Goal: Task Accomplishment & Management: Use online tool/utility

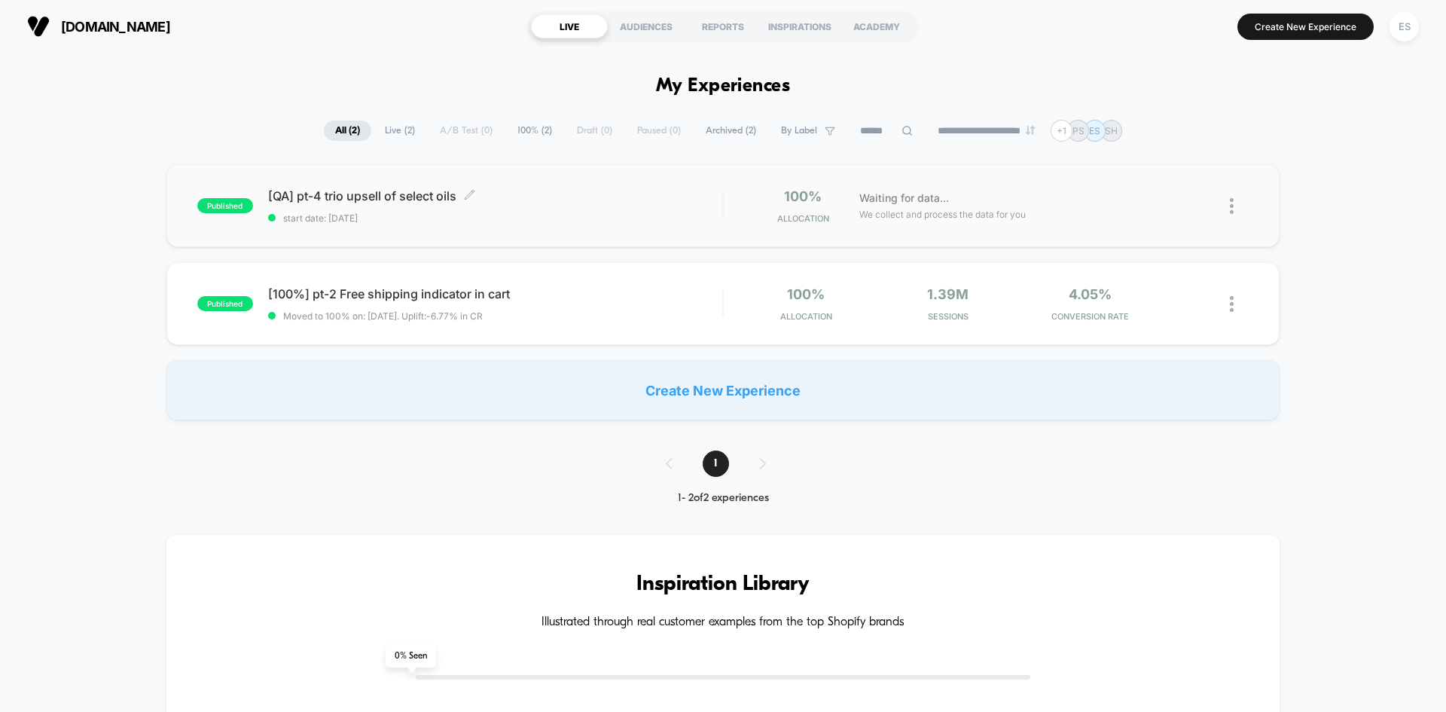
click at [322, 200] on span "[QA] pt-4 trio upsell of select oils Click to edit experience details" at bounding box center [495, 195] width 454 height 15
click at [348, 199] on span "[QA] pt-4 trio upsell of select oils Click to edit experience details" at bounding box center [495, 195] width 454 height 15
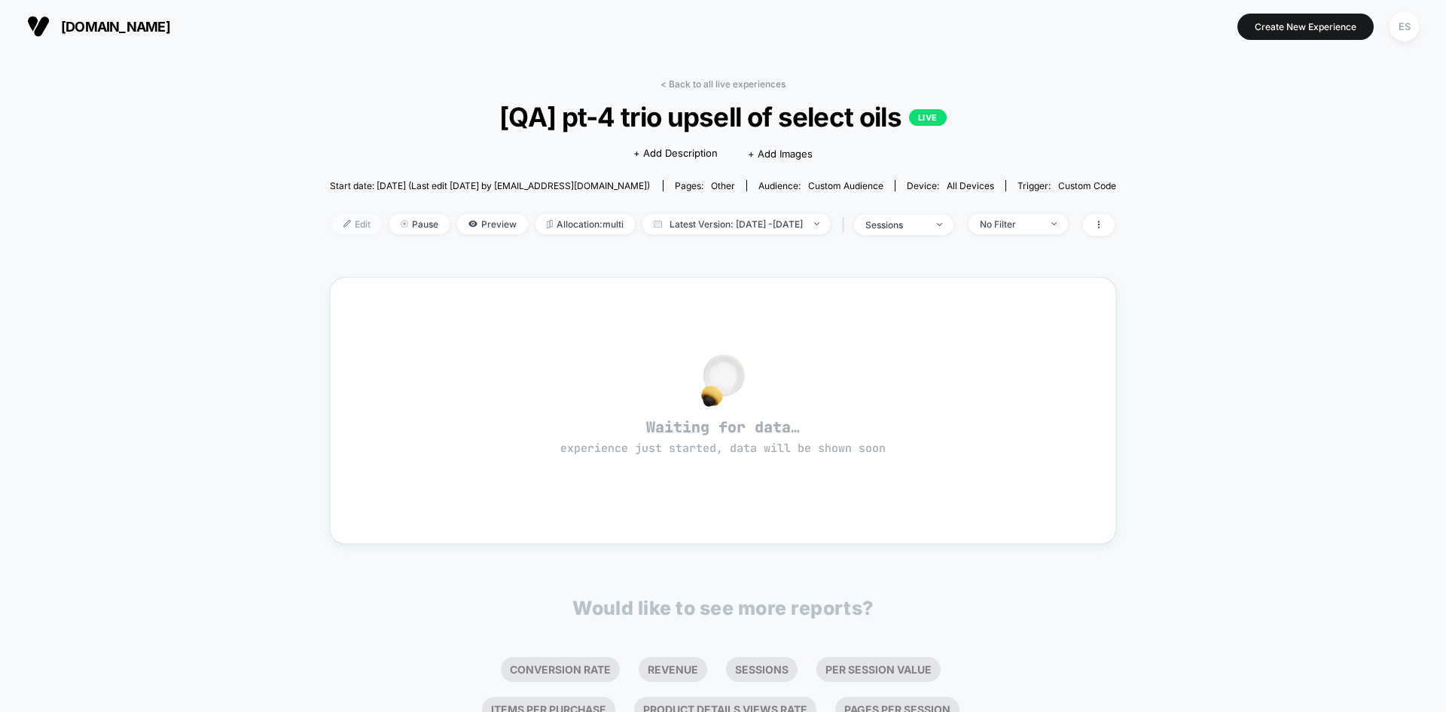
drag, startPoint x: 322, startPoint y: 225, endPoint x: 310, endPoint y: 227, distance: 11.4
click at [343, 225] on img at bounding box center [347, 224] width 8 height 8
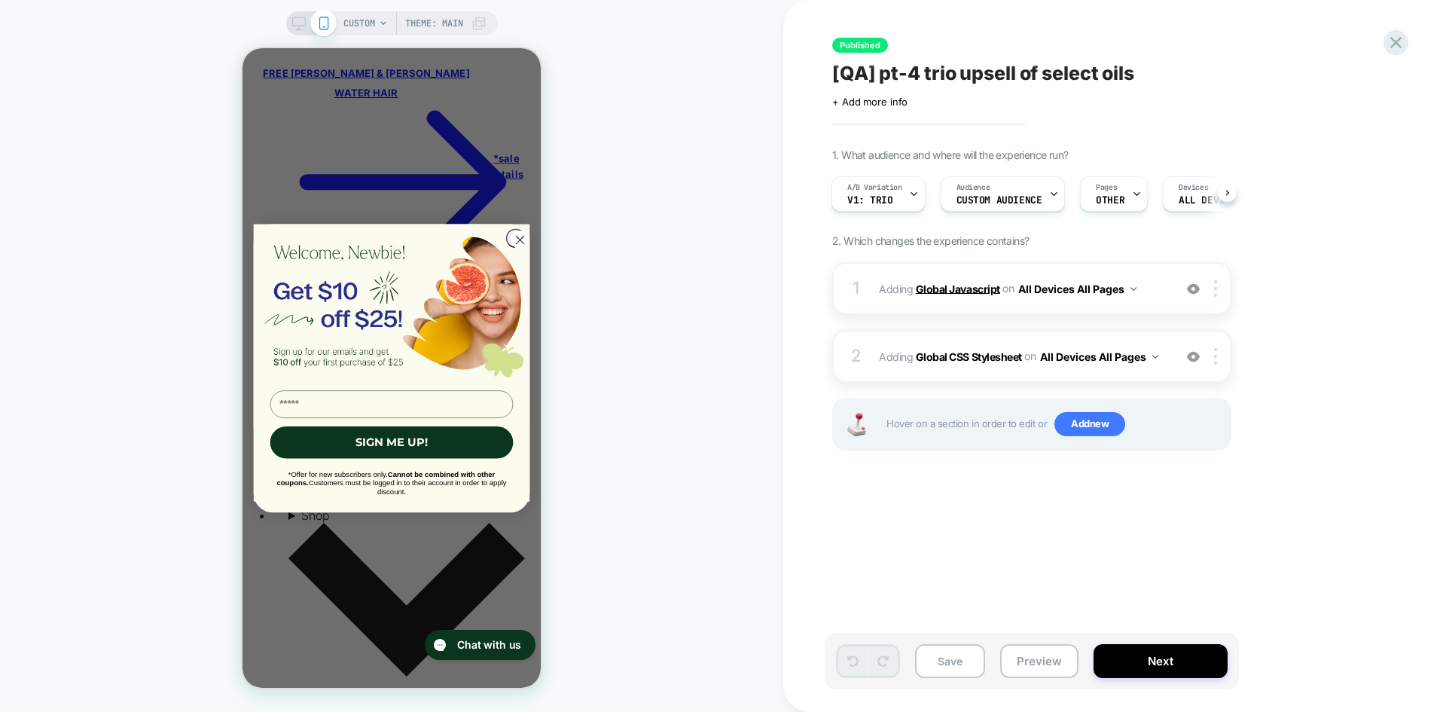
click at [956, 286] on b "Global Javascript" at bounding box center [958, 288] width 84 height 13
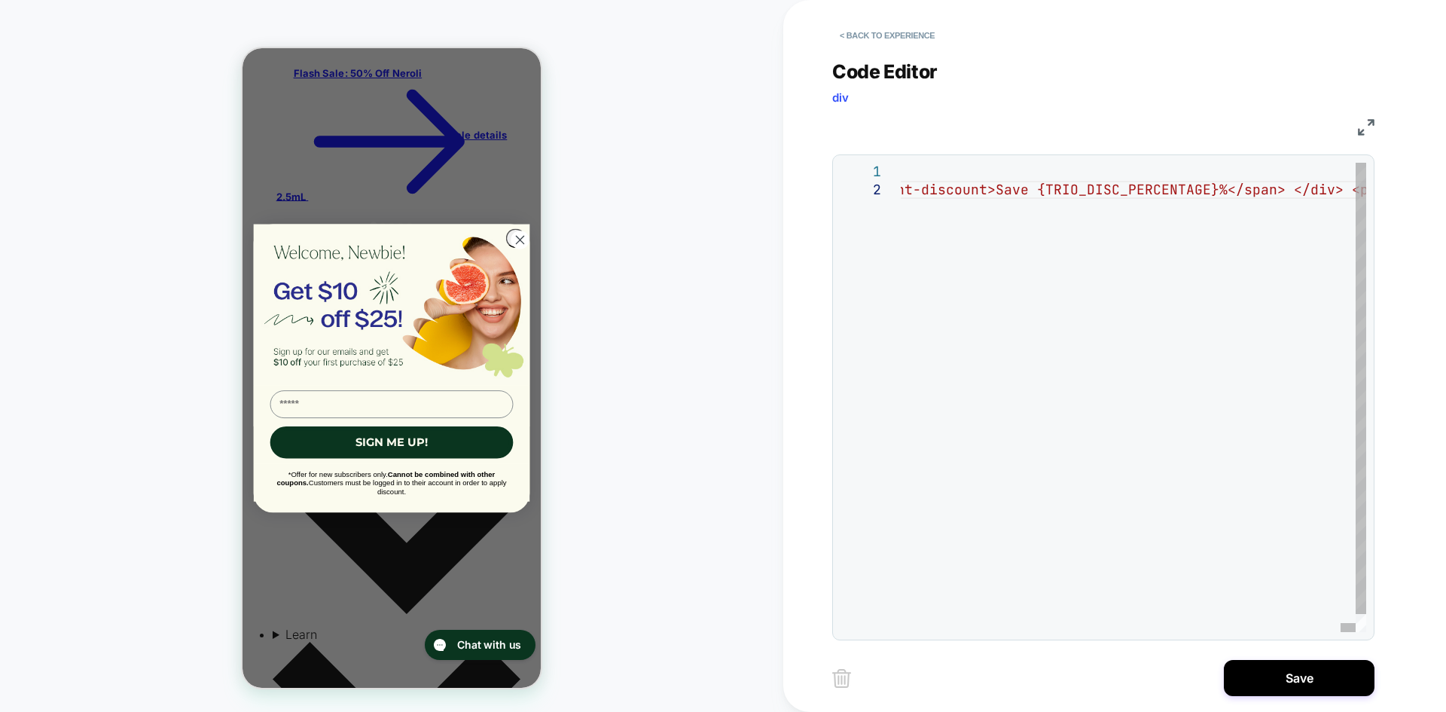
type textarea "**********"
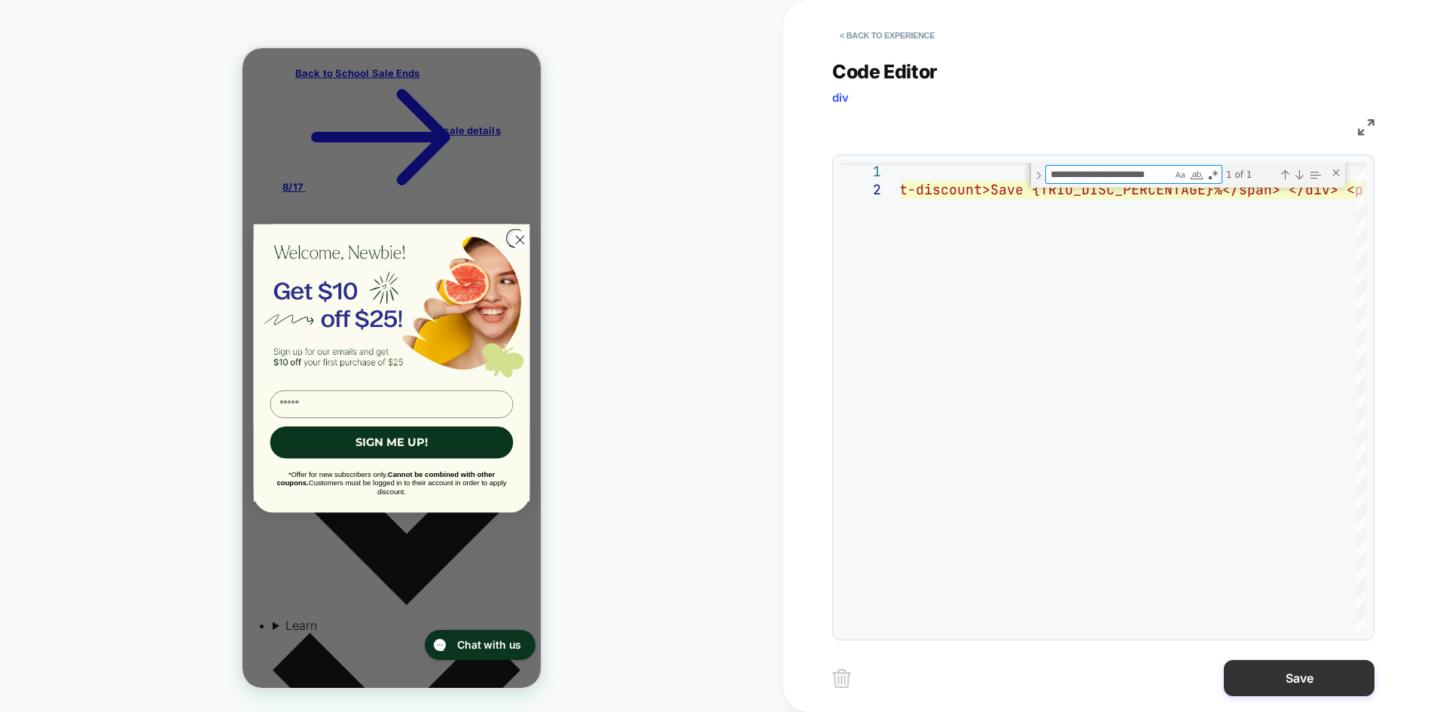
type textarea "**********"
drag, startPoint x: 1280, startPoint y: 680, endPoint x: 1271, endPoint y: 678, distance: 9.3
click at [1280, 681] on button "Save" at bounding box center [1299, 678] width 151 height 36
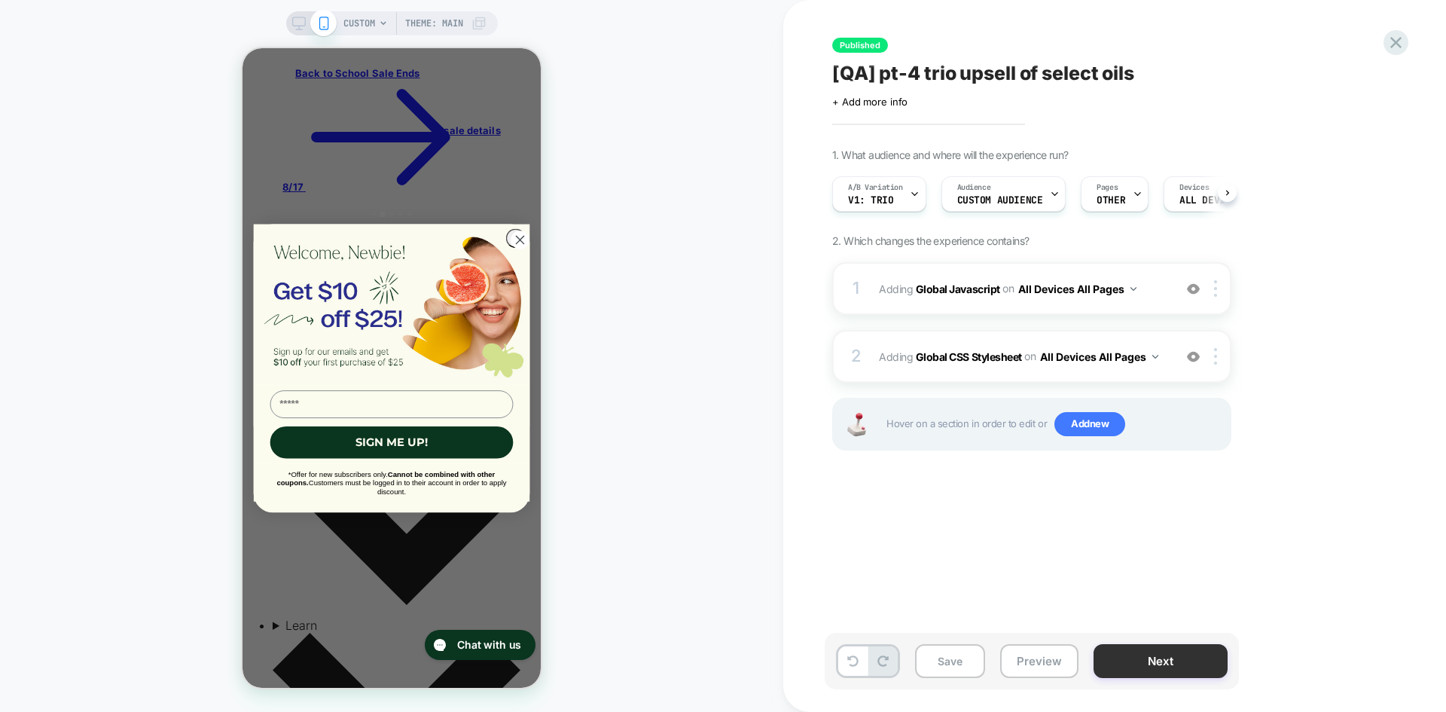
click at [1157, 657] on button "Next" at bounding box center [1161, 661] width 134 height 34
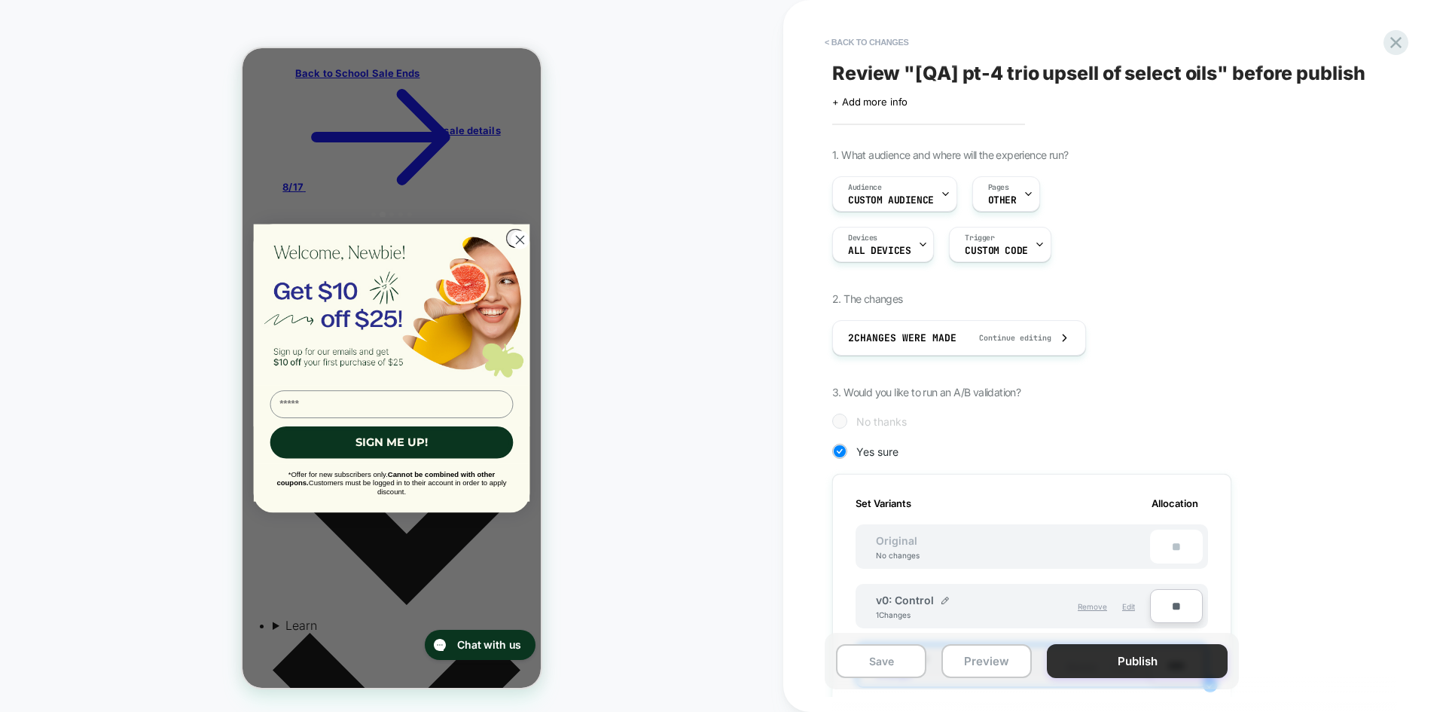
click at [1141, 662] on button "Publish" at bounding box center [1137, 661] width 181 height 34
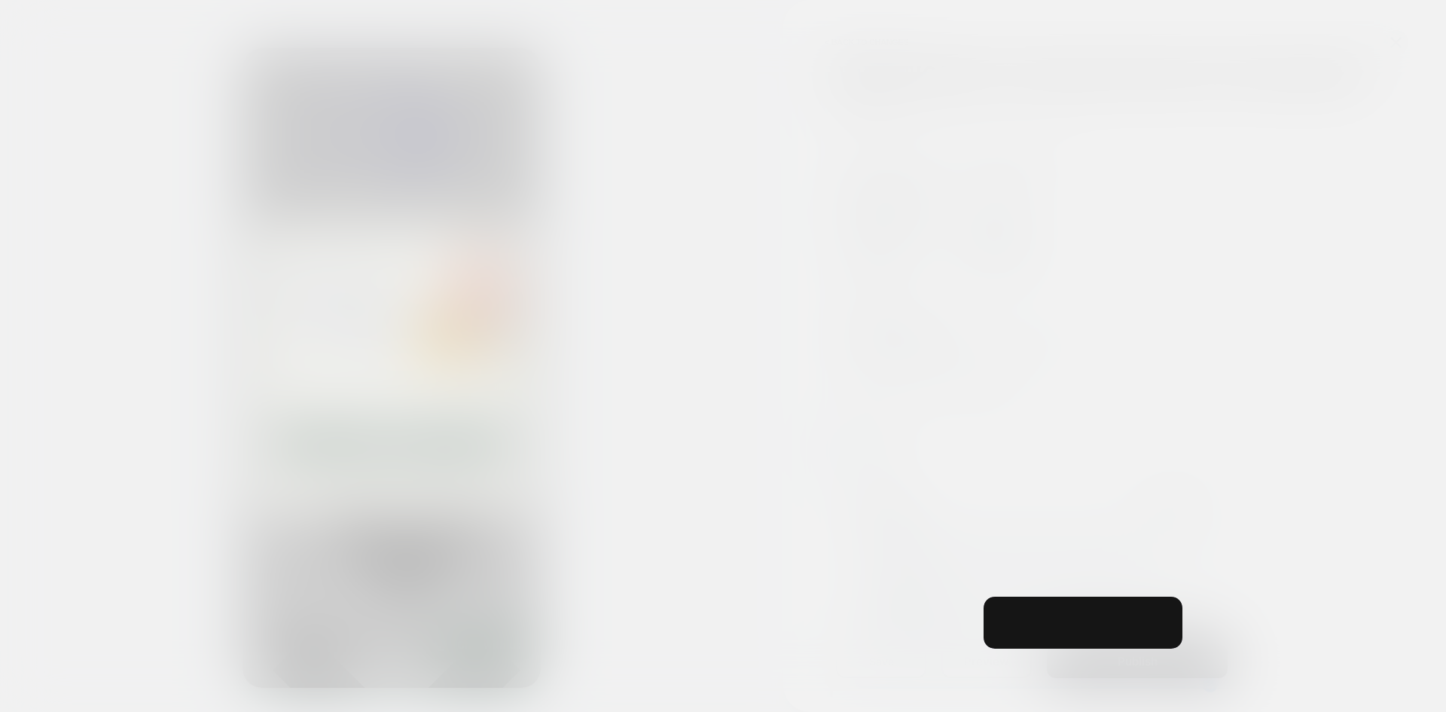
scroll to position [0, 2]
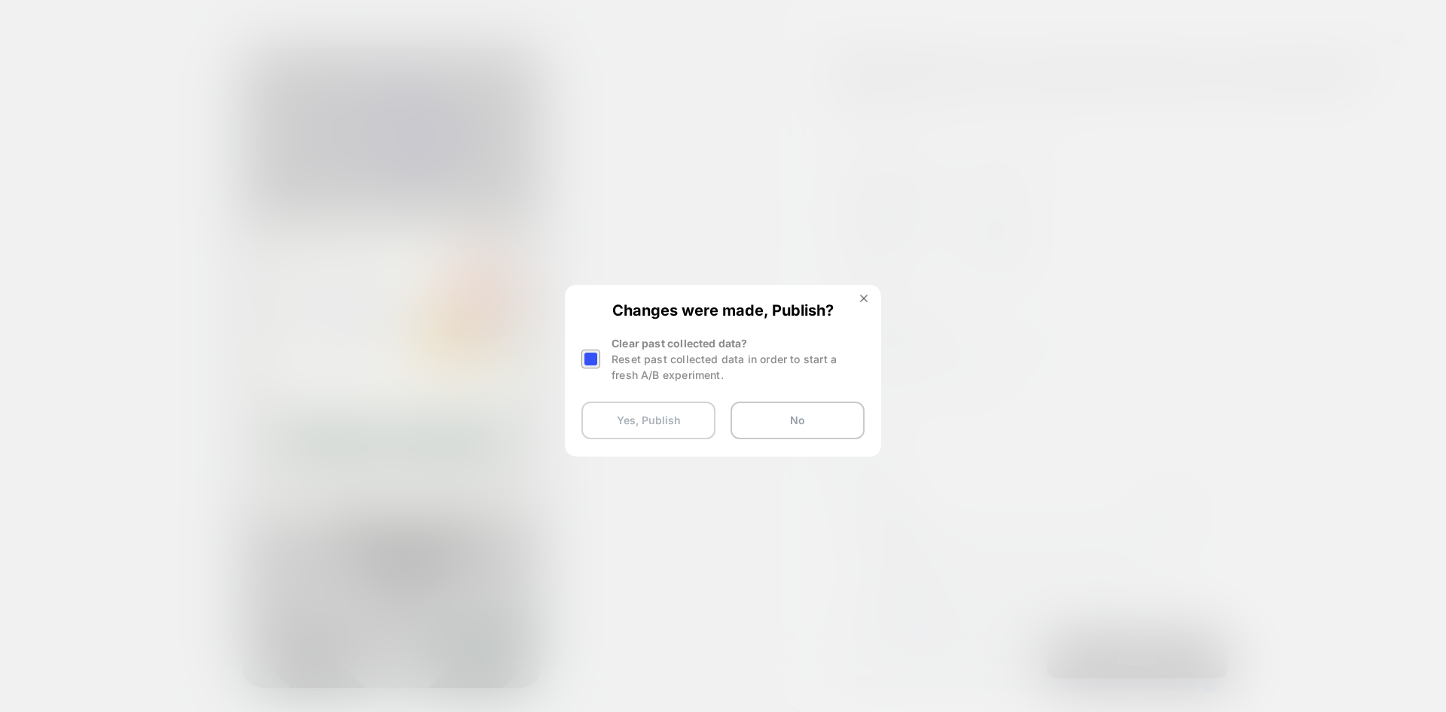
click at [656, 422] on button "Yes, Publish" at bounding box center [648, 420] width 134 height 38
